Goal: Find specific page/section: Find specific page/section

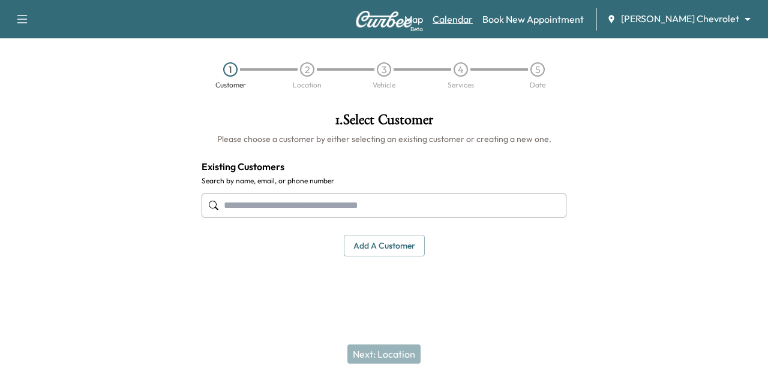
click at [473, 23] on link "Calendar" at bounding box center [452, 19] width 40 height 14
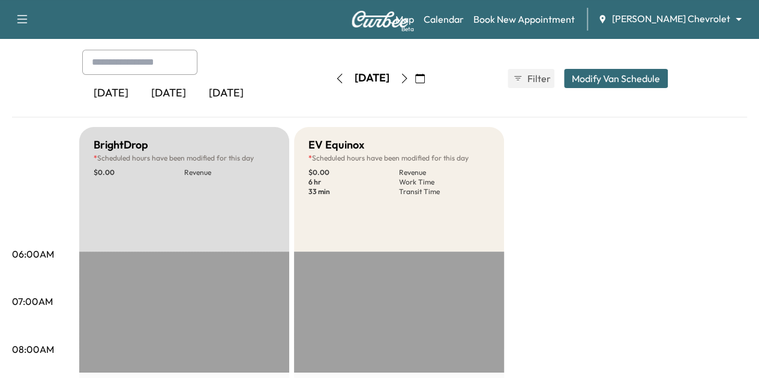
click at [409, 74] on icon "button" at bounding box center [404, 79] width 10 height 10
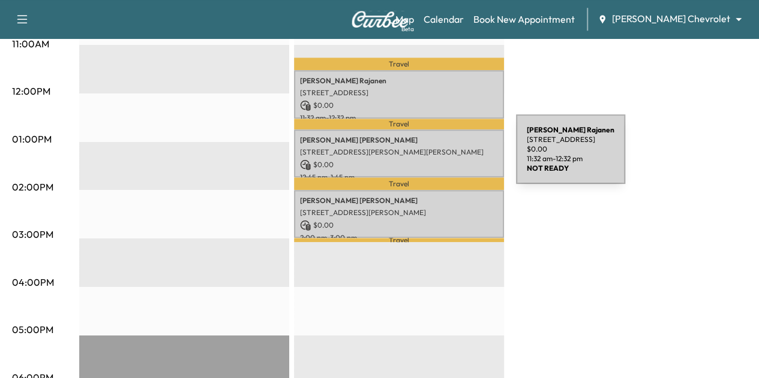
scroll to position [502, 0]
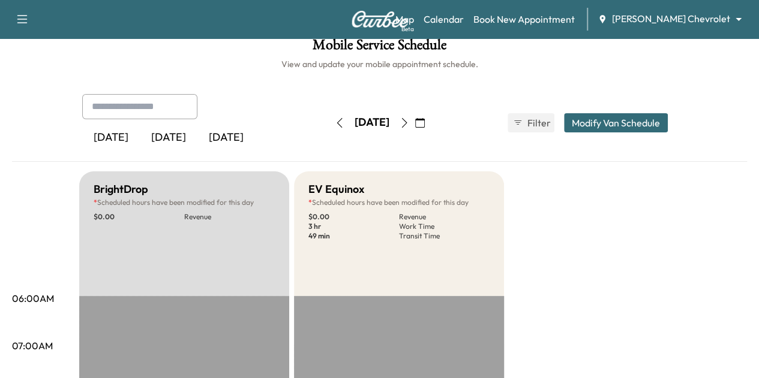
click at [407, 118] on icon "button" at bounding box center [403, 123] width 5 height 10
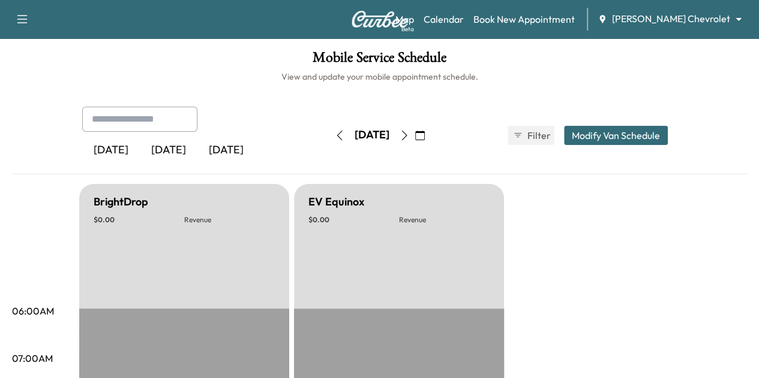
click at [414, 128] on button "button" at bounding box center [404, 135] width 20 height 19
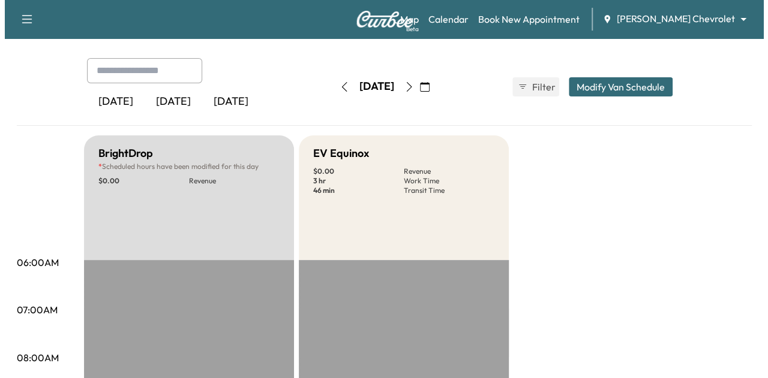
scroll to position [322, 0]
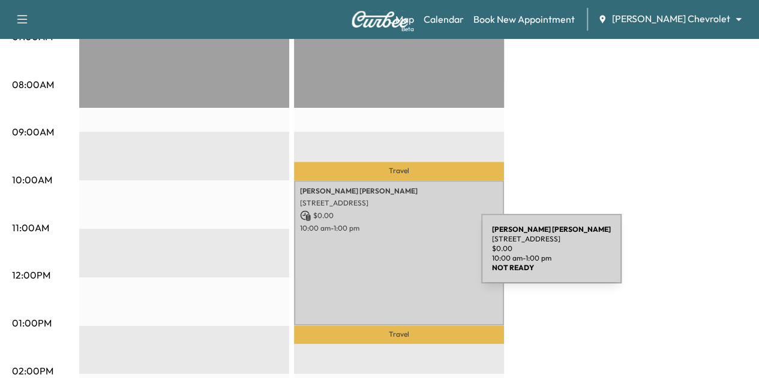
click at [391, 256] on div "[PERSON_NAME] [STREET_ADDRESS] $ 0.00 10:00 am - 1:00 pm" at bounding box center [399, 253] width 210 height 145
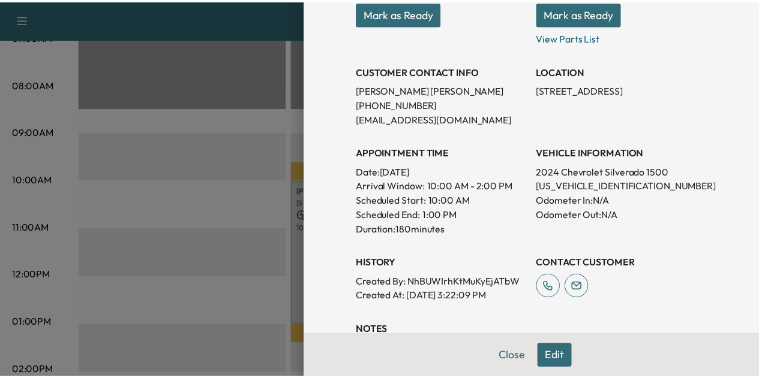
scroll to position [197, 0]
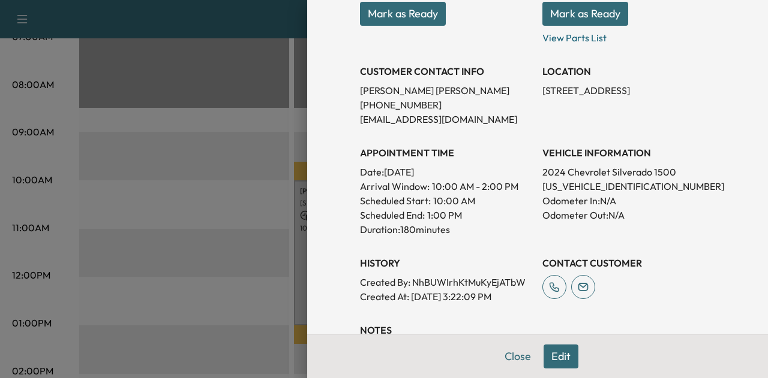
click at [269, 172] on div at bounding box center [384, 189] width 768 height 378
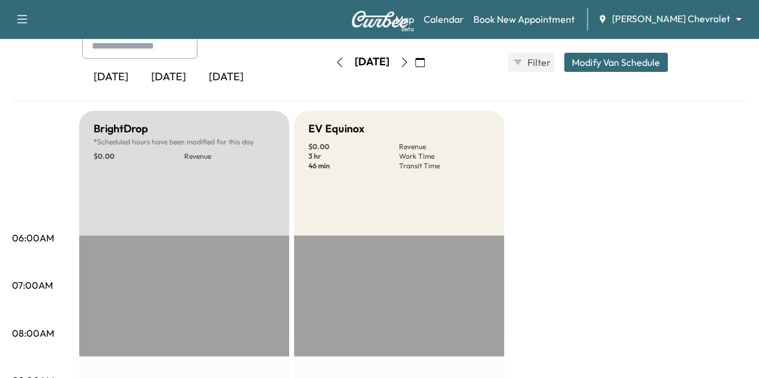
scroll to position [36, 0]
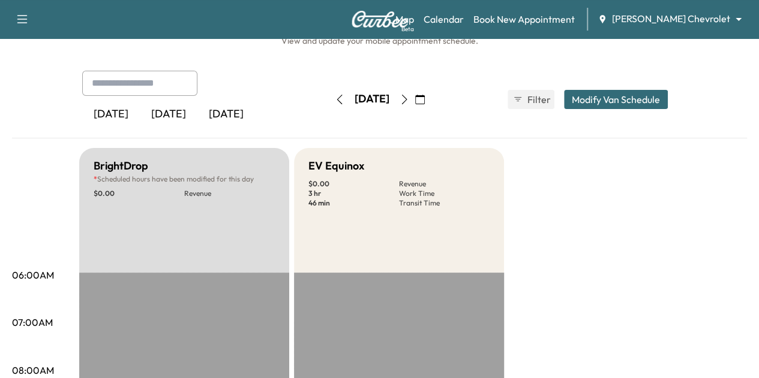
click at [409, 98] on icon "button" at bounding box center [404, 100] width 10 height 10
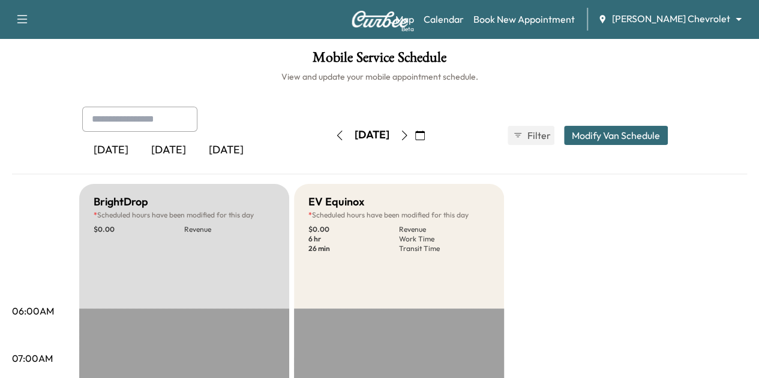
click at [407, 131] on icon "button" at bounding box center [403, 136] width 5 height 10
click at [409, 137] on icon "button" at bounding box center [404, 136] width 10 height 10
click at [409, 134] on icon "button" at bounding box center [404, 136] width 10 height 10
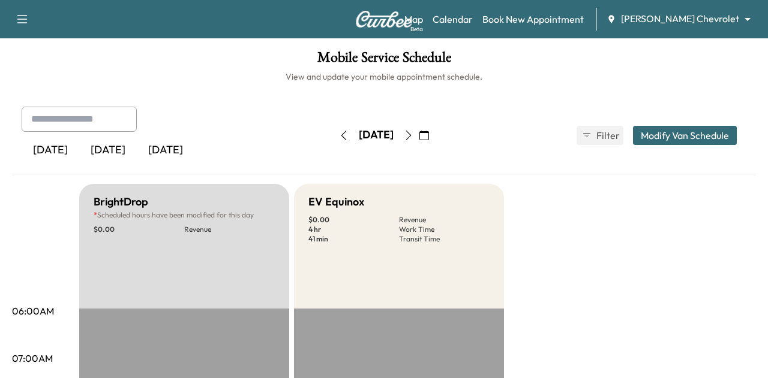
click at [693, 23] on body "Support Log Out Map Beta Calendar Book New Appointment [PERSON_NAME] Chevrolet …" at bounding box center [384, 189] width 768 height 378
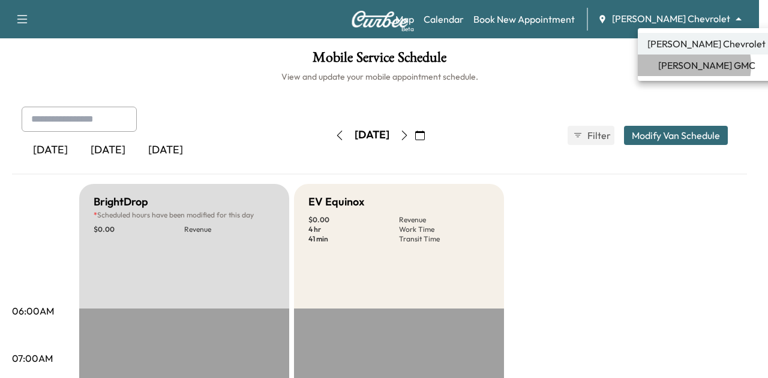
click at [688, 65] on span "[PERSON_NAME] GMC" at bounding box center [706, 65] width 97 height 14
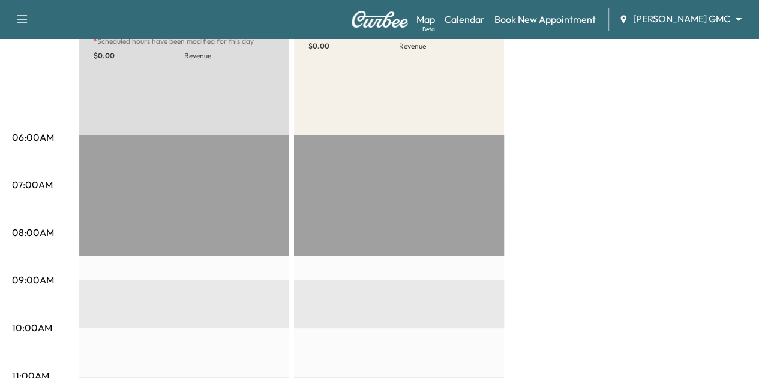
scroll to position [44, 0]
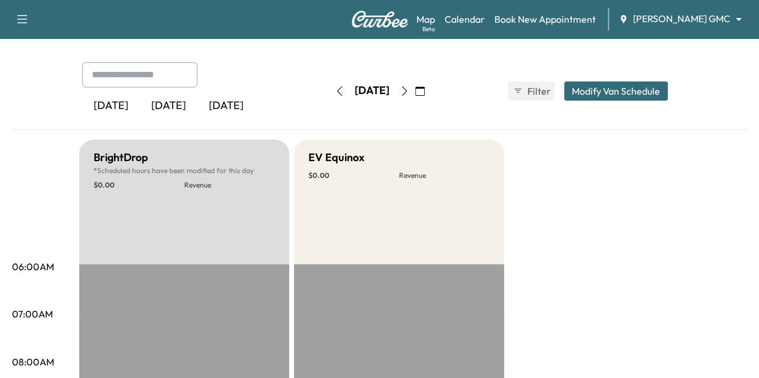
click at [335, 86] on icon "button" at bounding box center [340, 91] width 10 height 10
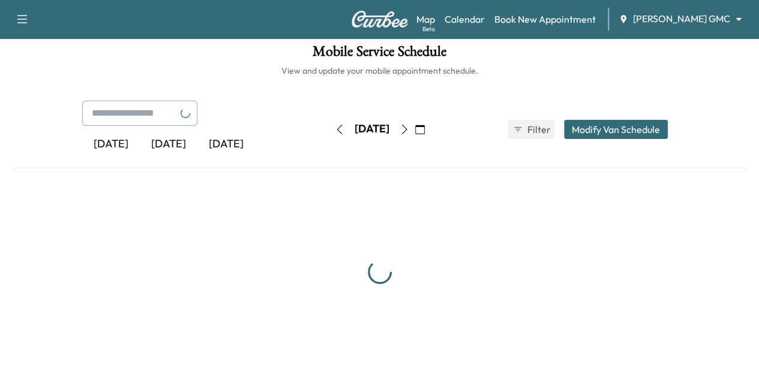
scroll to position [44, 0]
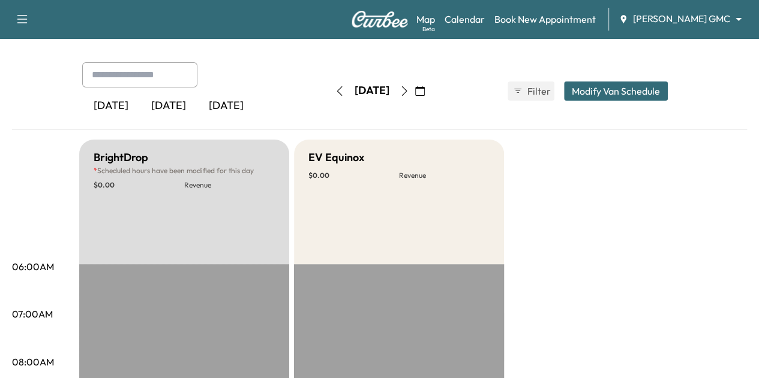
click at [329, 86] on div "[DATE]" at bounding box center [371, 91] width 85 height 19
click at [335, 88] on icon "button" at bounding box center [340, 91] width 10 height 10
click at [335, 93] on icon "button" at bounding box center [340, 91] width 10 height 10
click at [329, 93] on button "button" at bounding box center [339, 91] width 20 height 19
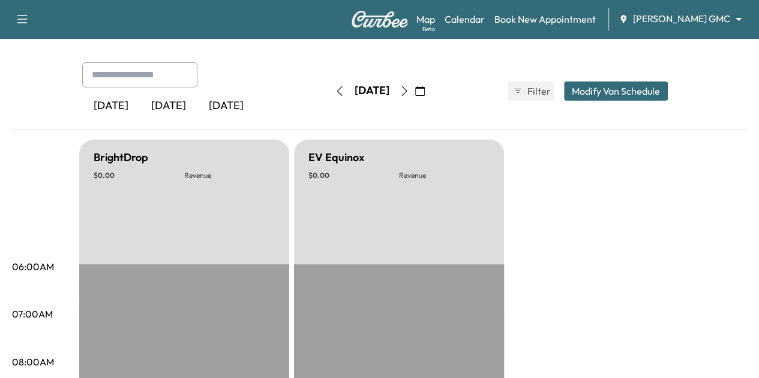
click at [329, 93] on button "button" at bounding box center [339, 91] width 20 height 19
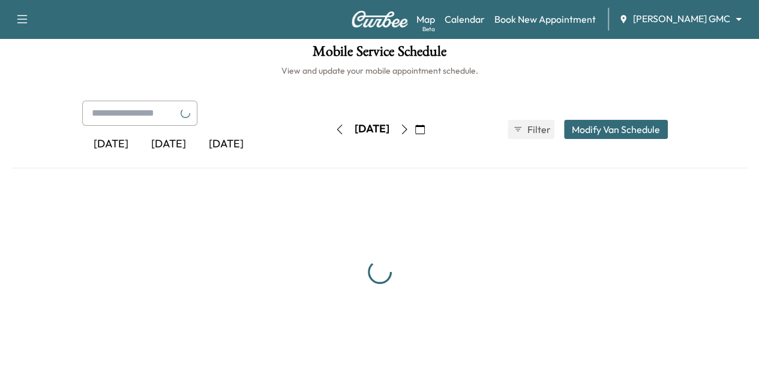
scroll to position [44, 0]
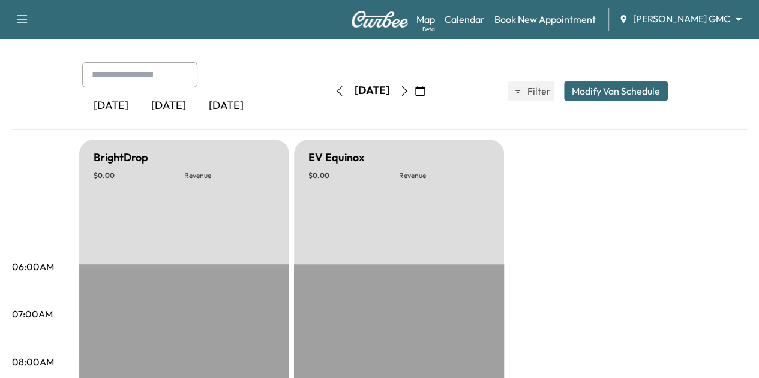
click at [335, 92] on icon "button" at bounding box center [340, 91] width 10 height 10
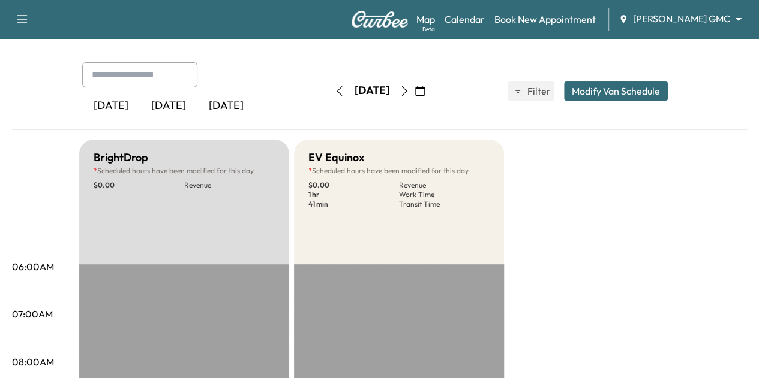
click at [329, 92] on button "button" at bounding box center [339, 91] width 20 height 19
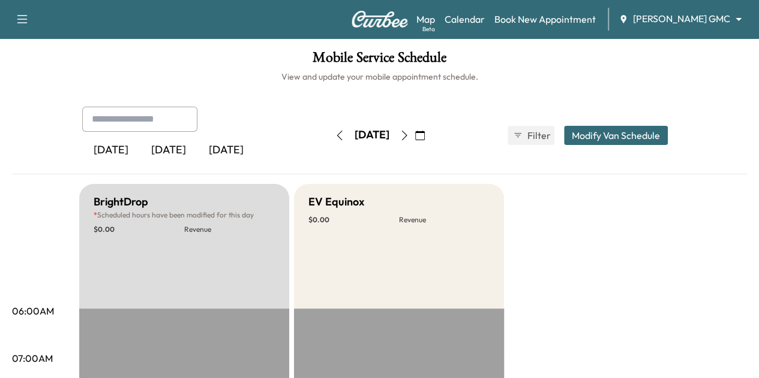
click at [329, 129] on button "button" at bounding box center [339, 135] width 20 height 19
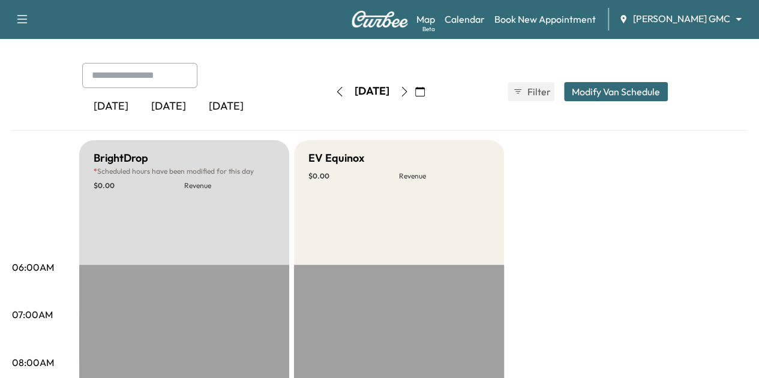
scroll to position [43, 0]
click at [329, 99] on button "button" at bounding box center [339, 92] width 20 height 19
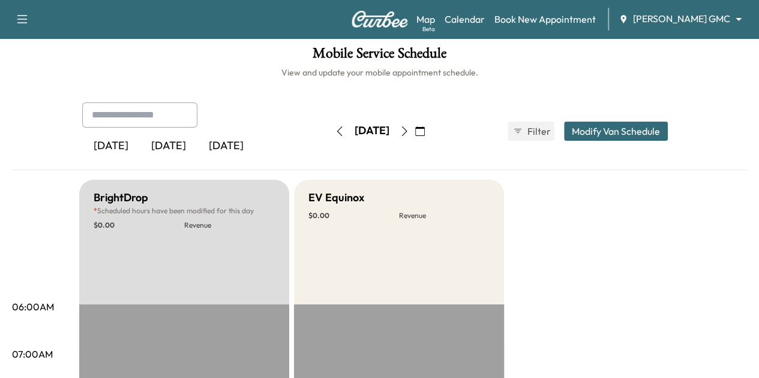
scroll to position [1, 0]
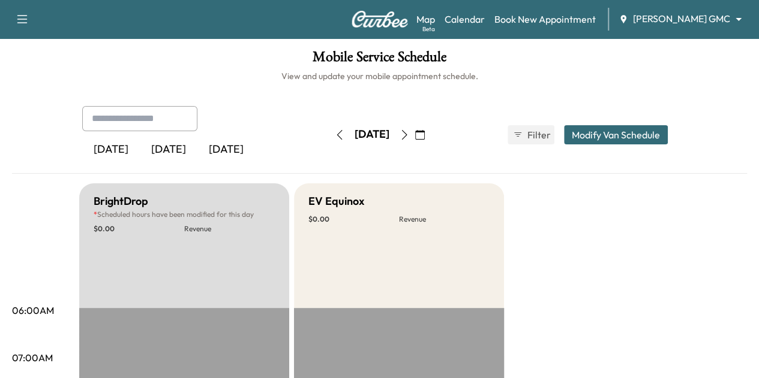
click at [687, 19] on body "Support Log Out Map Beta Calendar Book New Appointment [PERSON_NAME] GMC ******…" at bounding box center [379, 188] width 759 height 378
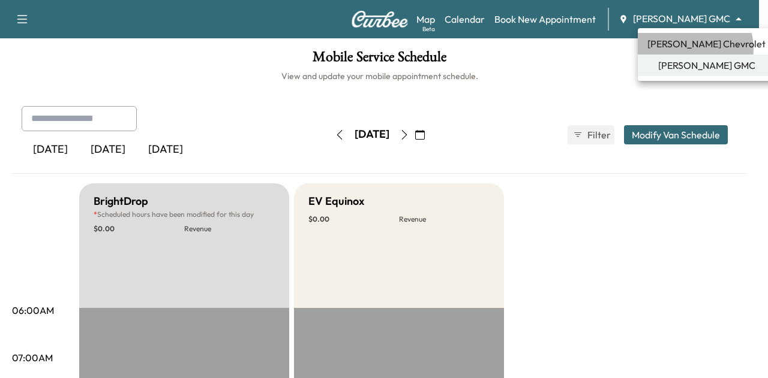
click at [694, 49] on span "[PERSON_NAME] Chevrolet" at bounding box center [706, 44] width 118 height 14
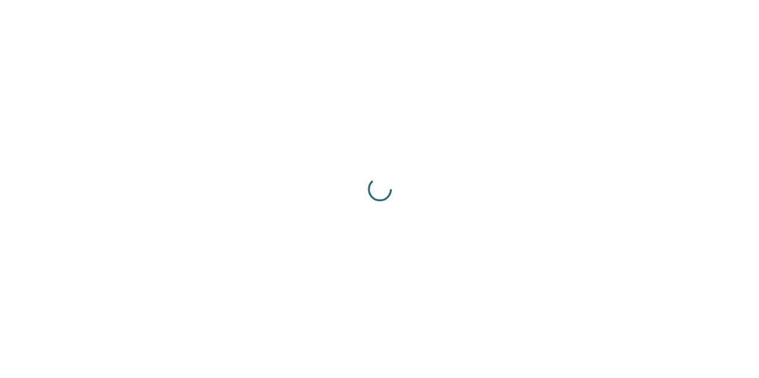
scroll to position [0, 0]
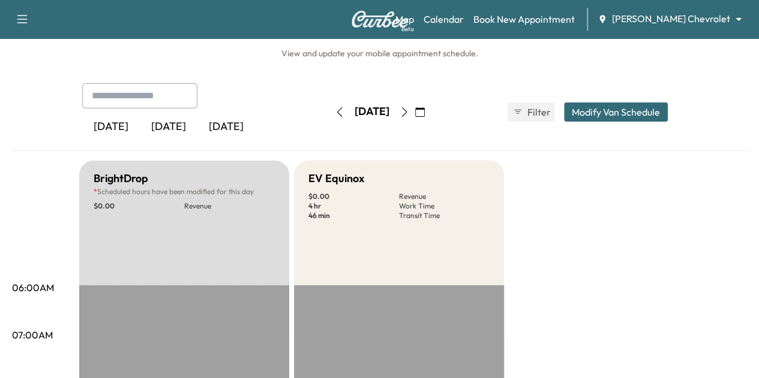
click at [409, 110] on icon "button" at bounding box center [404, 112] width 10 height 10
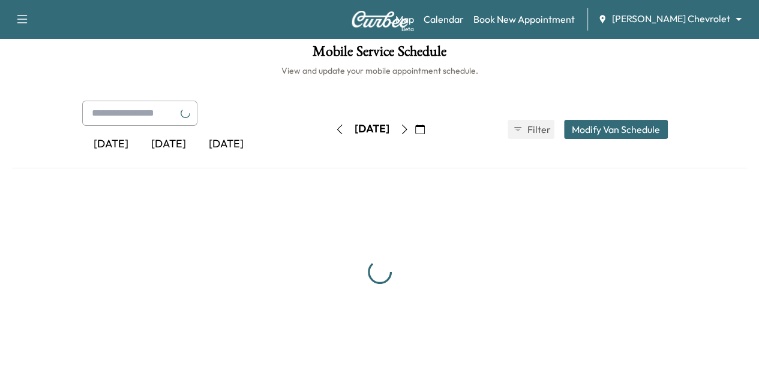
scroll to position [23, 0]
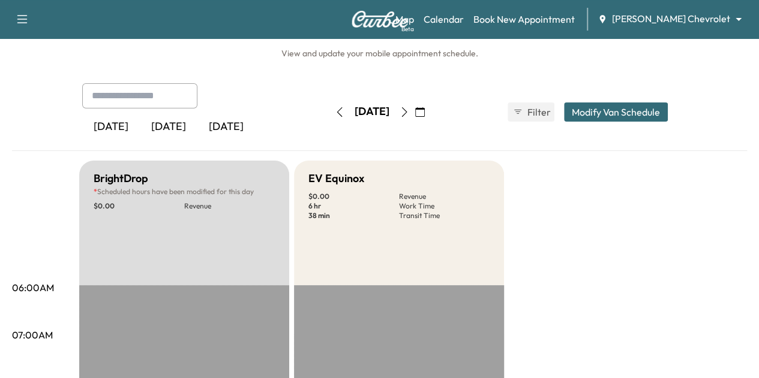
click at [414, 113] on button "button" at bounding box center [404, 112] width 20 height 19
click at [409, 113] on icon "button" at bounding box center [404, 112] width 10 height 10
click at [430, 113] on button "button" at bounding box center [420, 112] width 20 height 19
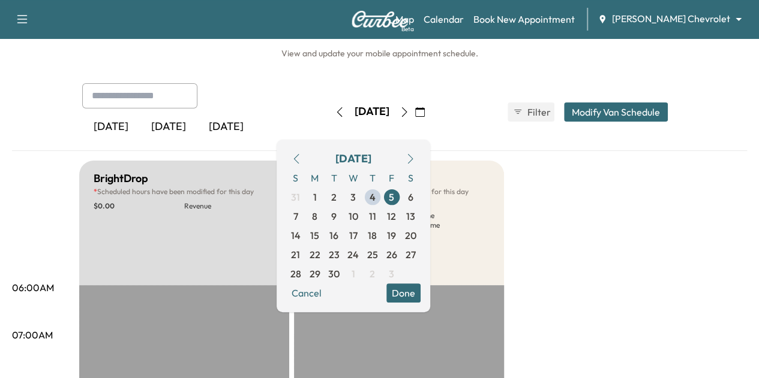
click at [430, 113] on button "button" at bounding box center [420, 112] width 20 height 19
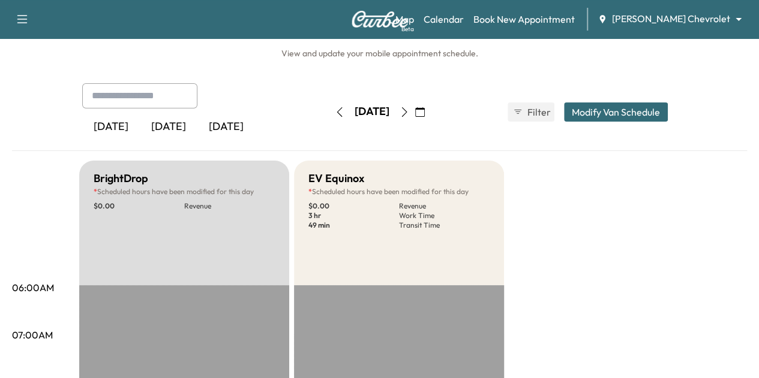
click at [407, 112] on icon "button" at bounding box center [403, 112] width 5 height 10
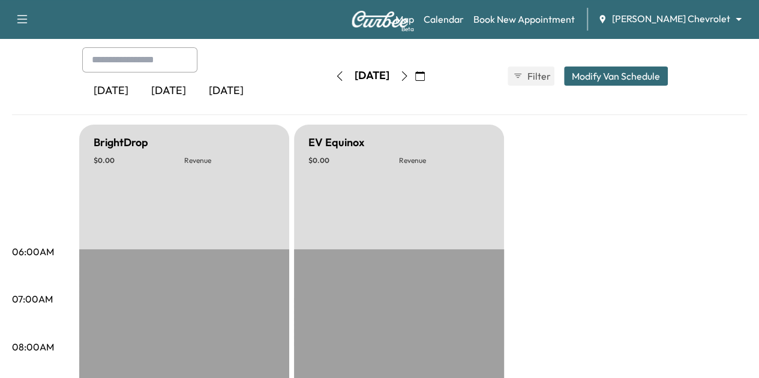
scroll to position [53, 0]
